Goal: Information Seeking & Learning: Learn about a topic

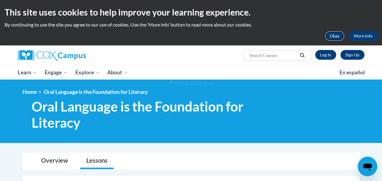
click at [336, 37] on button "Okay" at bounding box center [334, 36] width 19 height 10
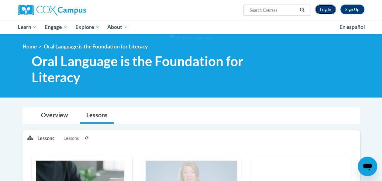
click at [327, 9] on link "Log In" at bounding box center [325, 10] width 21 height 10
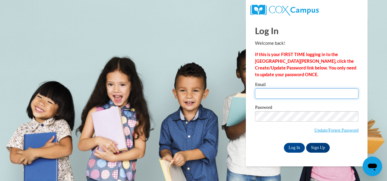
type input "nina.stewart@cobbk12.org"
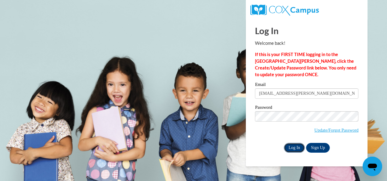
click at [294, 149] on input "Log In" at bounding box center [294, 148] width 21 height 10
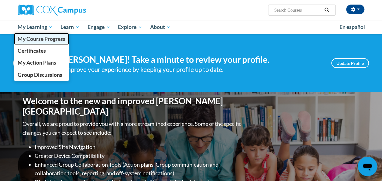
click at [38, 38] on span "My Course Progress" at bounding box center [41, 39] width 47 height 6
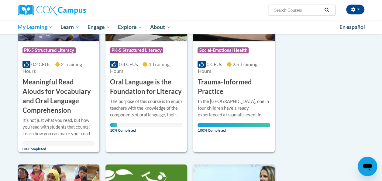
scroll to position [299, 0]
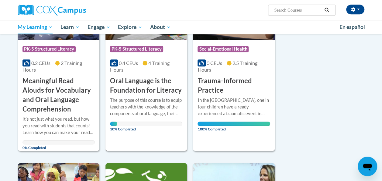
click at [150, 114] on div "The purpose of this course is to equip teachers with the knowledge of the compo…" at bounding box center [146, 107] width 72 height 20
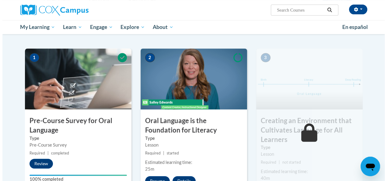
scroll to position [167, 0]
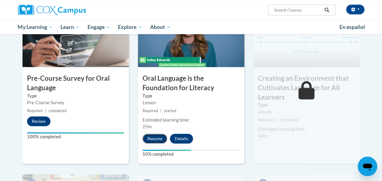
click at [159, 139] on button "Resume" at bounding box center [155, 138] width 25 height 10
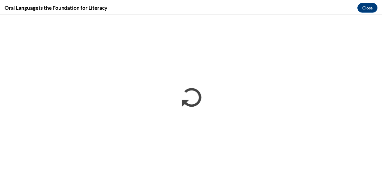
scroll to position [0, 0]
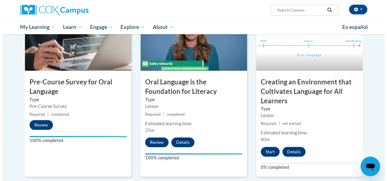
scroll to position [165, 0]
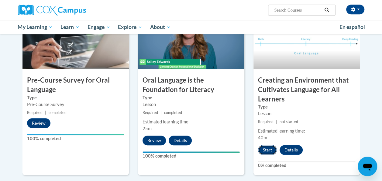
click at [267, 149] on button "Start" at bounding box center [267, 150] width 19 height 10
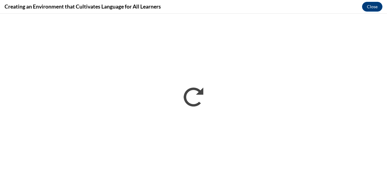
scroll to position [0, 0]
